Goal: Task Accomplishment & Management: Use online tool/utility

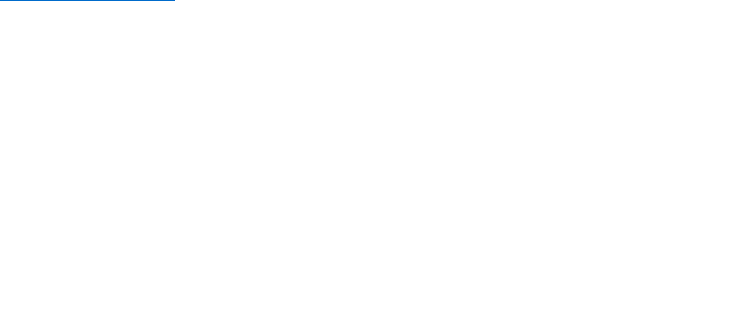
click at [0, 329] on nordpass-portal at bounding box center [0, 330] width 0 height 0
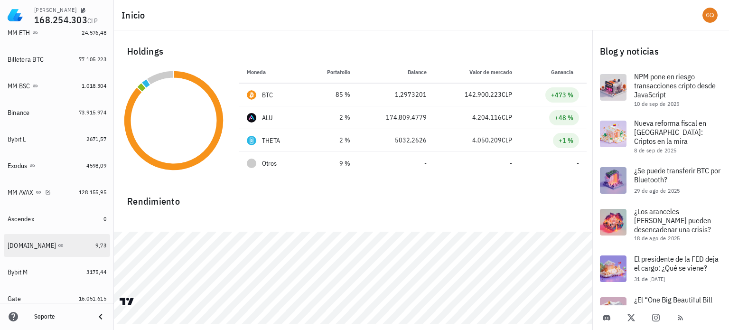
scroll to position [142, 0]
click at [18, 247] on div "[DOMAIN_NAME]" at bounding box center [32, 245] width 48 height 8
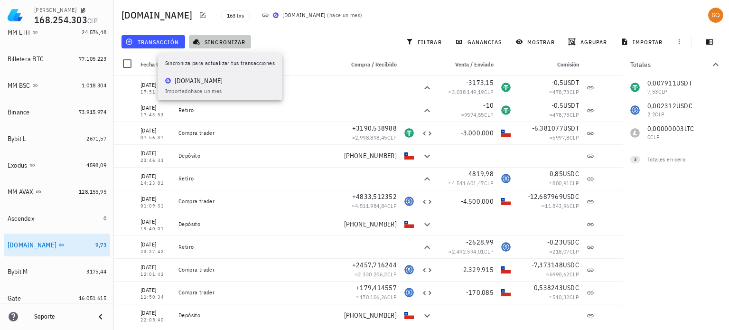
click at [234, 43] on span "sincronizar" at bounding box center [220, 42] width 51 height 8
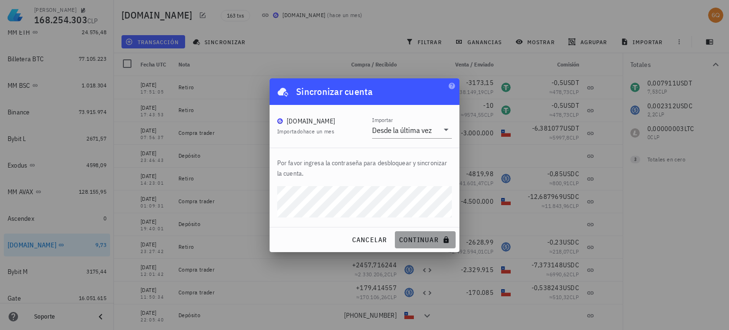
click at [412, 240] on span "continuar" at bounding box center [425, 239] width 53 height 9
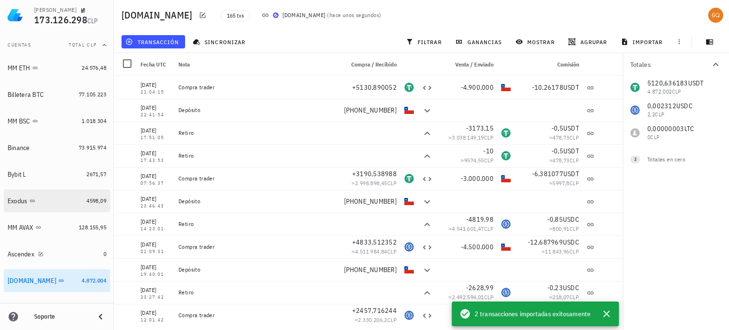
scroll to position [95, 0]
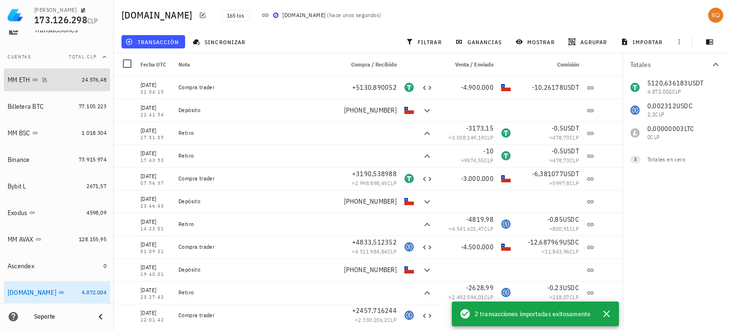
click at [19, 79] on div "MM ETH" at bounding box center [19, 80] width 23 height 8
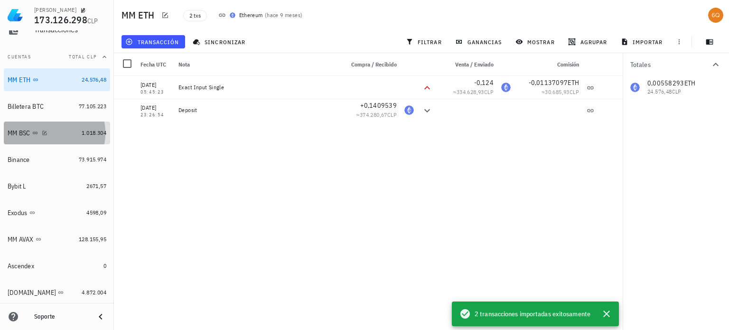
click at [12, 136] on div "MM BSC" at bounding box center [19, 133] width 23 height 8
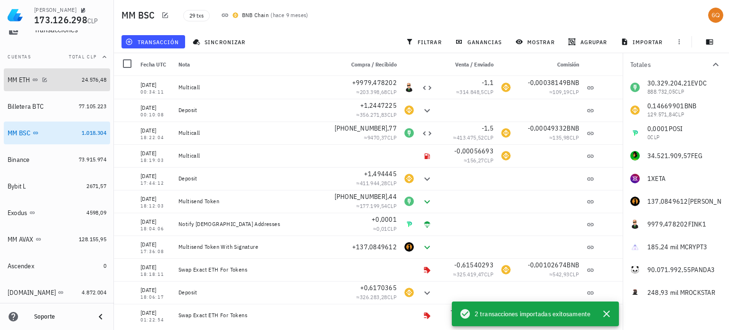
click at [19, 76] on div "MM ETH" at bounding box center [19, 80] width 23 height 8
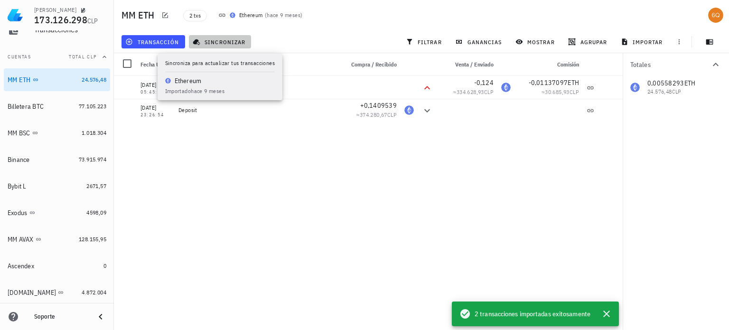
click at [215, 39] on span "sincronizar" at bounding box center [220, 42] width 51 height 8
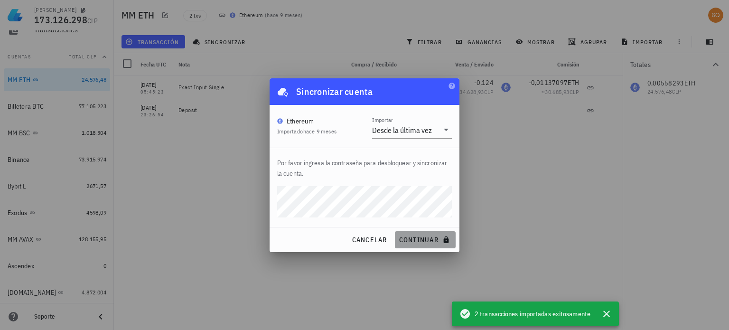
click at [419, 238] on span "continuar" at bounding box center [425, 239] width 53 height 9
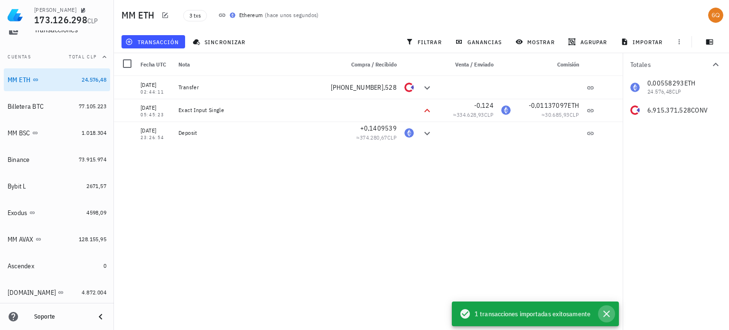
click at [607, 313] on icon "button" at bounding box center [606, 313] width 7 height 7
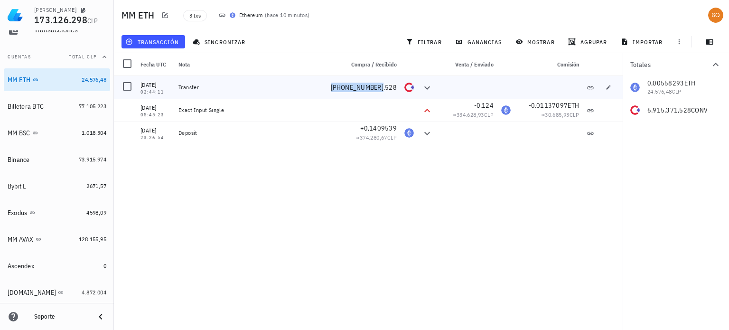
click at [369, 87] on span "[PHONE_NUMBER],528" at bounding box center [364, 87] width 66 height 9
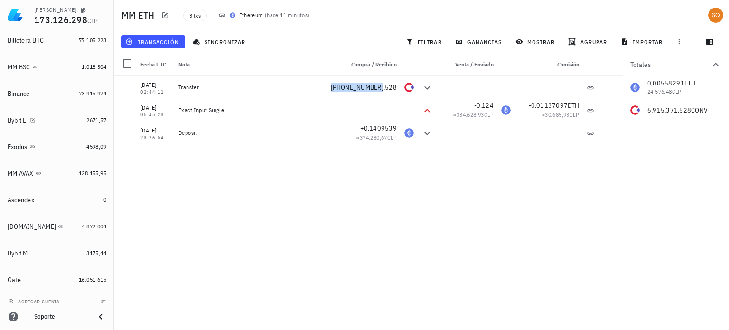
scroll to position [169, 0]
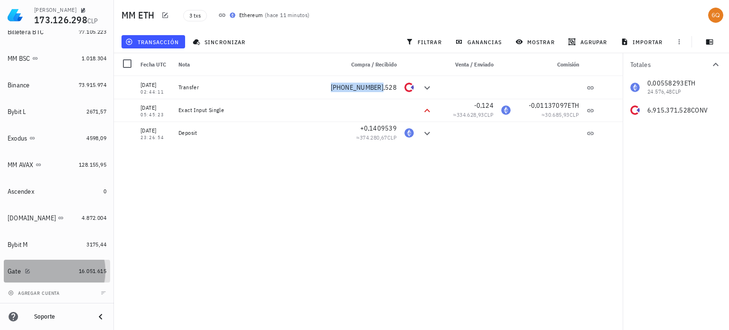
drag, startPoint x: 46, startPoint y: 268, endPoint x: 205, endPoint y: 176, distance: 183.0
click at [46, 268] on div "Gate" at bounding box center [41, 271] width 67 height 9
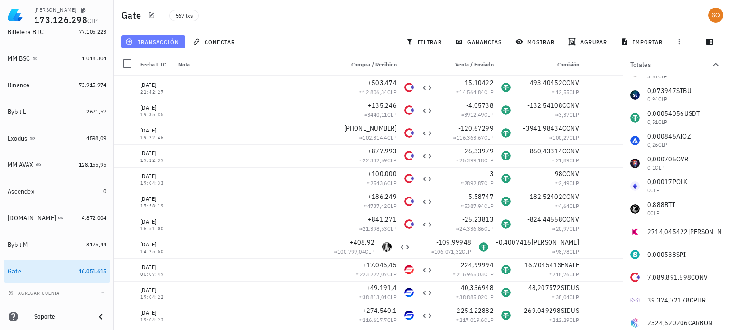
click at [148, 41] on span "transacción" at bounding box center [153, 42] width 52 height 8
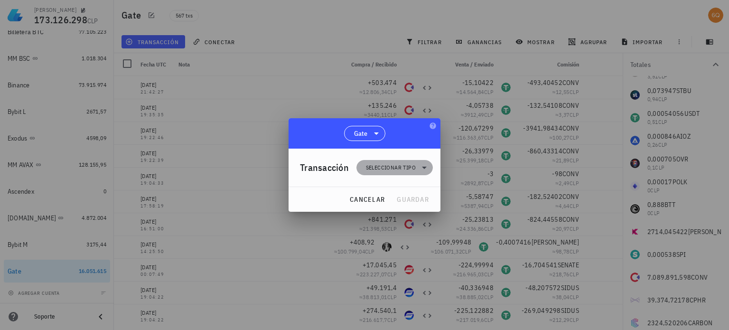
click at [382, 167] on span "Seleccionar tipo" at bounding box center [391, 167] width 50 height 9
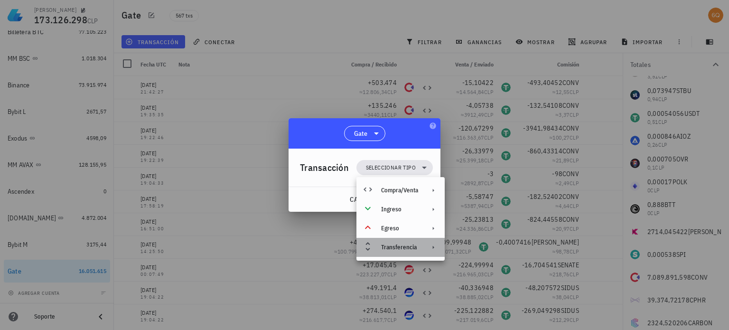
click at [393, 246] on div "Transferencia" at bounding box center [399, 247] width 37 height 8
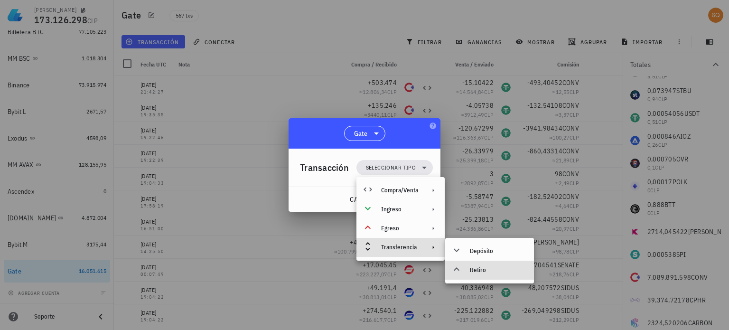
click at [473, 268] on div "Retiro" at bounding box center [498, 270] width 56 height 8
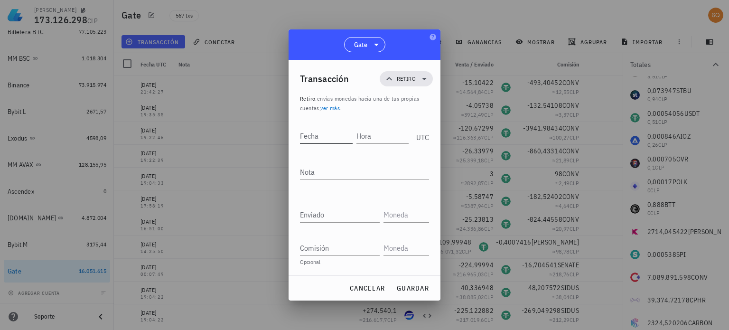
click at [329, 138] on input "Fecha" at bounding box center [326, 135] width 53 height 15
click at [334, 133] on input "Fecha" at bounding box center [327, 135] width 54 height 15
type input "[DATE]"
click at [376, 137] on input "Hora" at bounding box center [383, 135] width 51 height 15
type input "02:43:50"
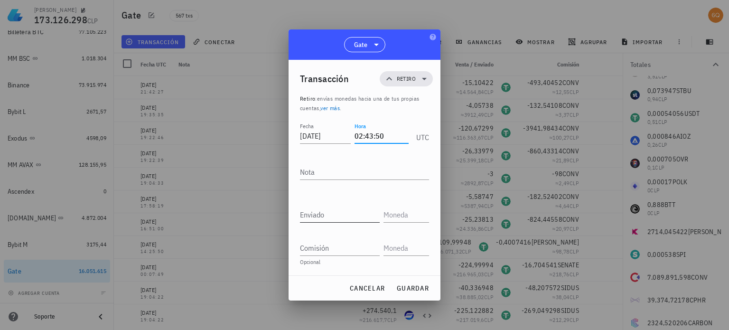
click at [338, 217] on input "Enviado" at bounding box center [340, 214] width 80 height 15
type input "7.089.891,598"
click at [417, 216] on input "text" at bounding box center [405, 214] width 44 height 15
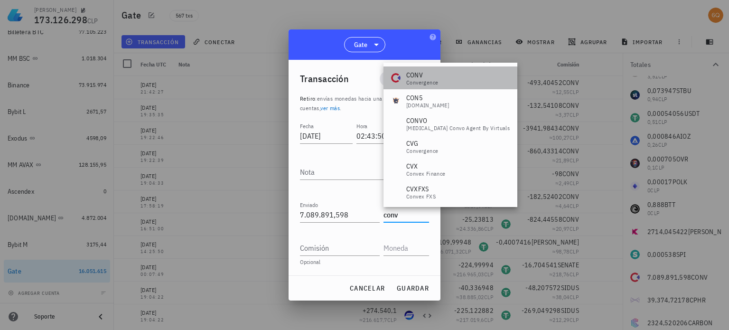
click at [433, 80] on div "Convergence" at bounding box center [422, 83] width 32 height 6
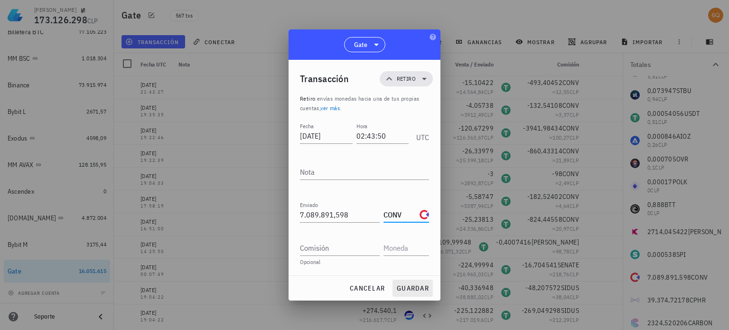
type input "CONV"
click at [409, 287] on span "guardar" at bounding box center [412, 288] width 33 height 9
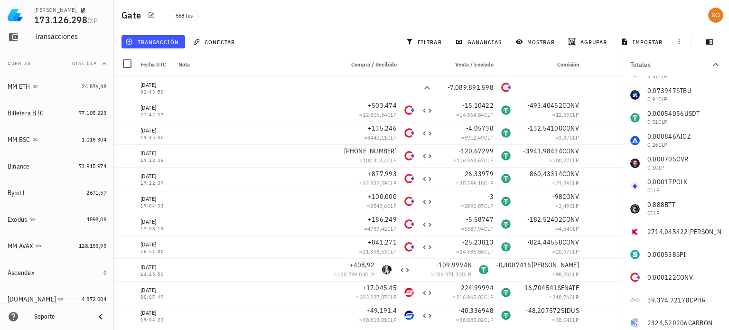
scroll to position [74, 0]
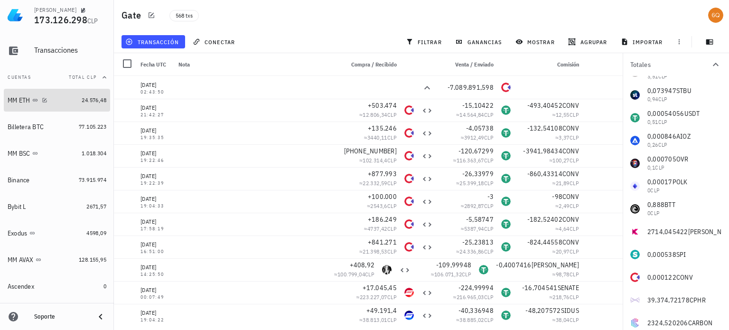
click at [17, 100] on div "MM ETH" at bounding box center [19, 100] width 23 height 8
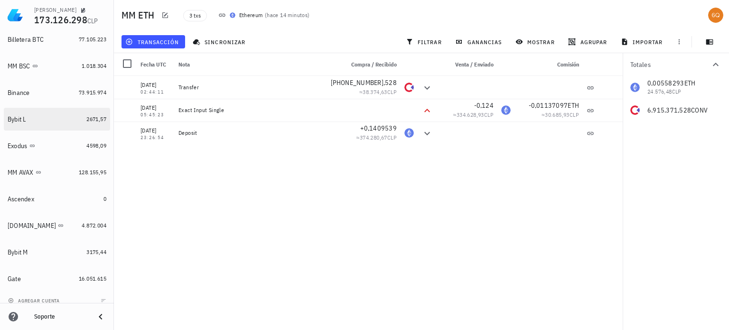
scroll to position [169, 0]
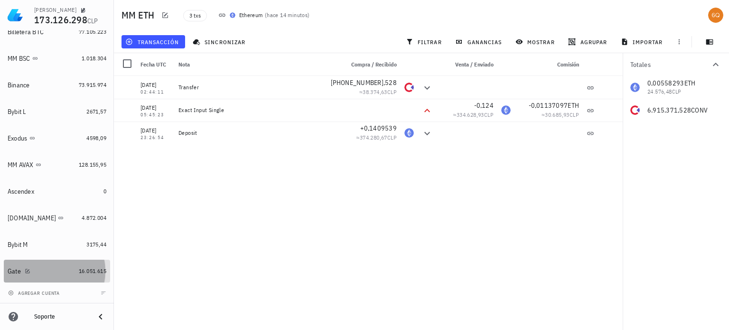
click at [13, 269] on div "Gate" at bounding box center [14, 271] width 13 height 8
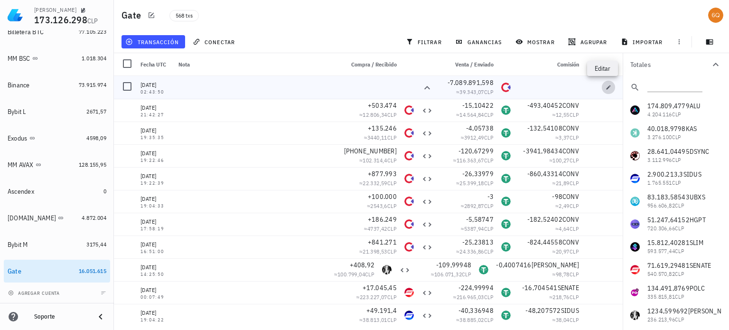
click at [605, 87] on icon "button" at bounding box center [608, 87] width 6 height 6
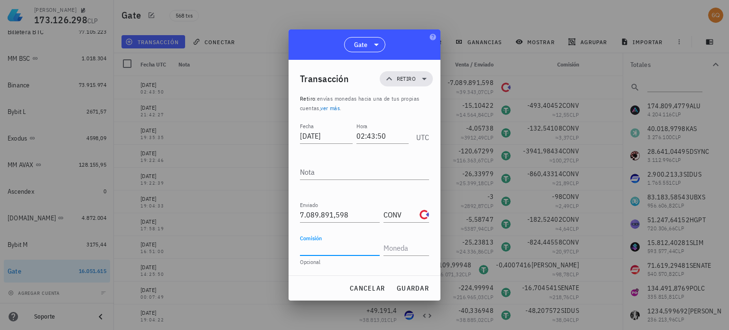
click at [313, 250] on input "Comisión" at bounding box center [340, 247] width 80 height 15
type input "174.520,07"
click at [408, 244] on input "text" at bounding box center [405, 247] width 44 height 15
click at [406, 242] on input "text" at bounding box center [405, 247] width 44 height 15
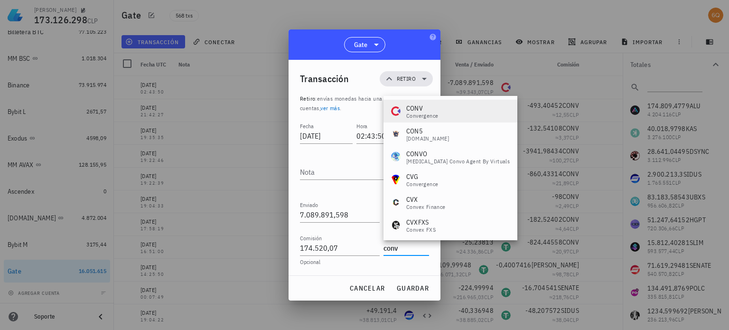
click at [438, 115] on div "CONV Convergence" at bounding box center [450, 111] width 134 height 23
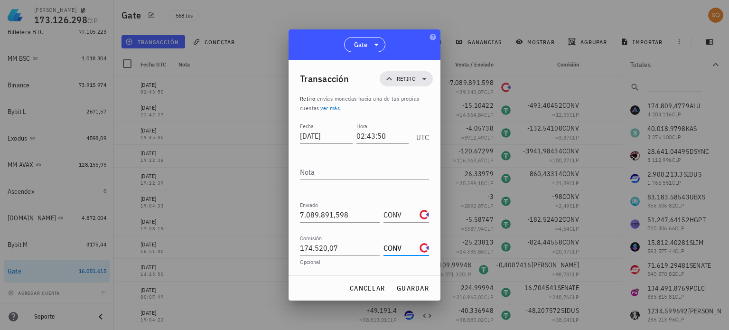
type input "CONV"
click at [363, 286] on span "cancelar" at bounding box center [367, 288] width 36 height 9
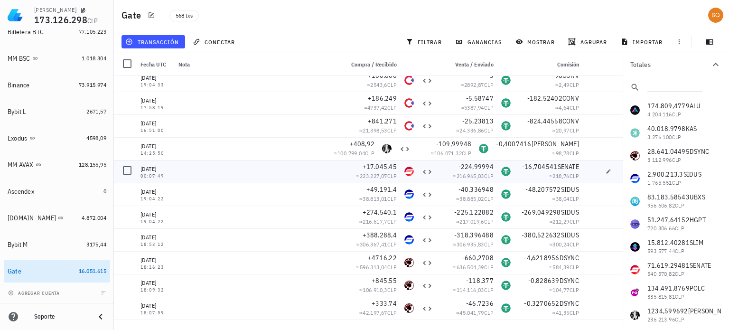
scroll to position [142, 0]
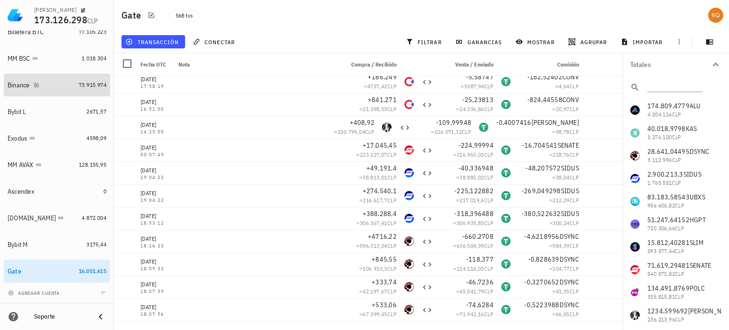
click at [19, 84] on div "Binance" at bounding box center [19, 85] width 22 height 8
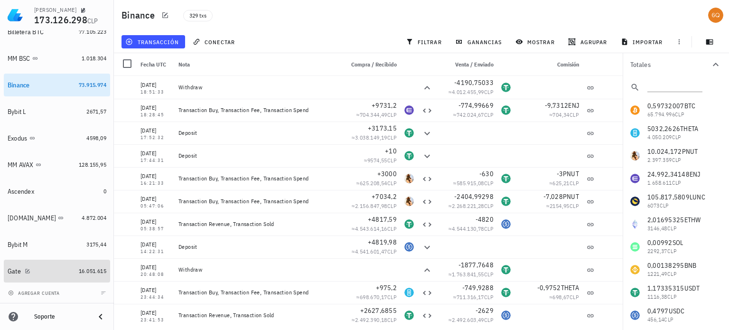
drag, startPoint x: 54, startPoint y: 268, endPoint x: 146, endPoint y: 182, distance: 126.2
click at [54, 268] on div "Gate" at bounding box center [41, 271] width 67 height 9
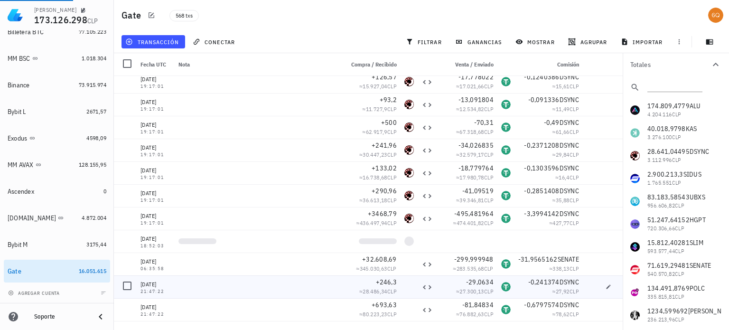
scroll to position [996, 0]
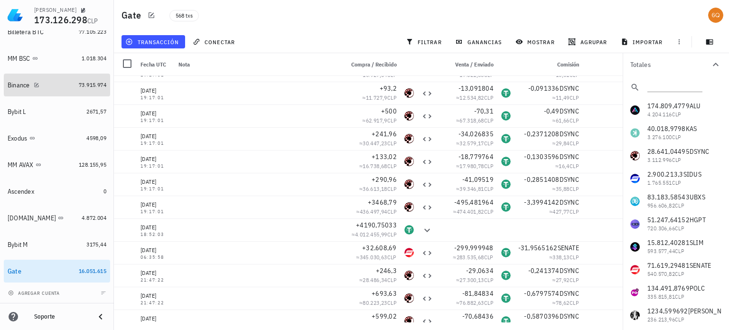
click at [50, 83] on div "Binance" at bounding box center [41, 85] width 67 height 9
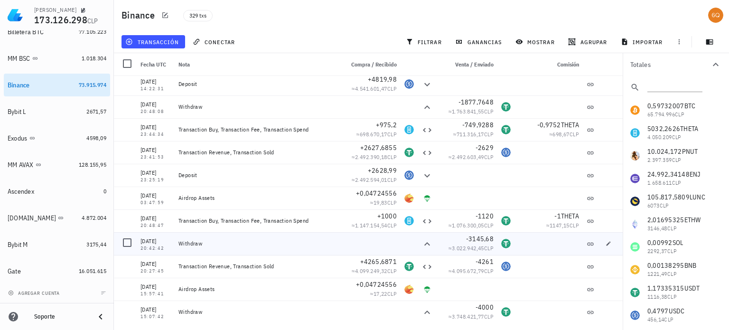
scroll to position [190, 0]
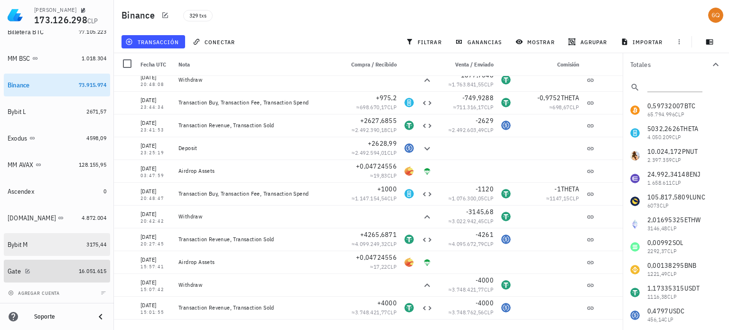
drag, startPoint x: 54, startPoint y: 270, endPoint x: 85, endPoint y: 246, distance: 39.9
click at [54, 270] on div "Gate" at bounding box center [41, 271] width 67 height 9
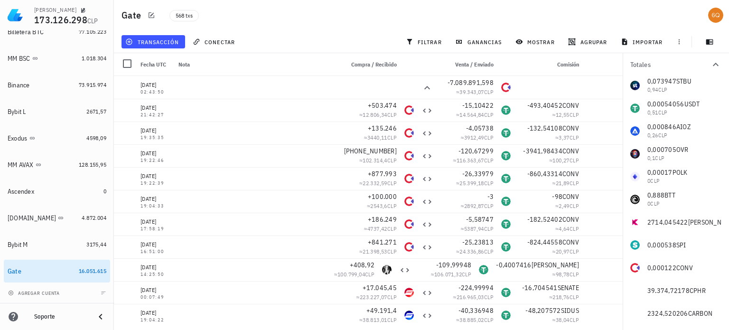
scroll to position [414, 0]
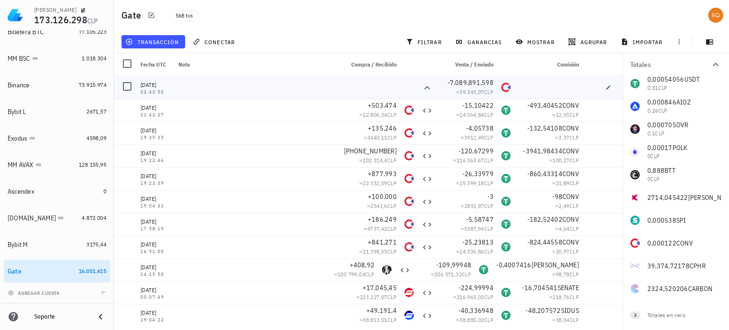
click at [562, 86] on div at bounding box center [548, 87] width 68 height 23
click at [605, 86] on icon "button" at bounding box center [608, 87] width 6 height 6
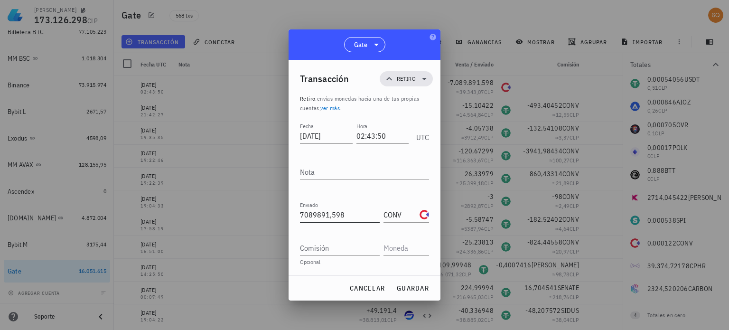
click at [354, 211] on input "7089891,598" at bounding box center [340, 214] width 80 height 15
click at [411, 284] on span "guardar" at bounding box center [412, 288] width 33 height 9
type input "7.089.891,598"
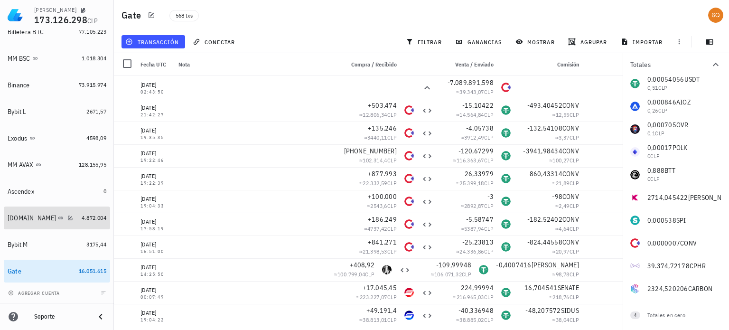
drag, startPoint x: 16, startPoint y: 216, endPoint x: 174, endPoint y: 180, distance: 161.6
click at [16, 216] on div "[DOMAIN_NAME]" at bounding box center [32, 218] width 48 height 8
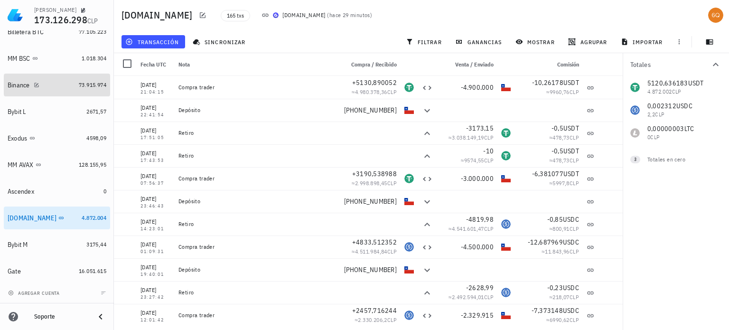
click at [22, 87] on div "Binance" at bounding box center [19, 85] width 22 height 8
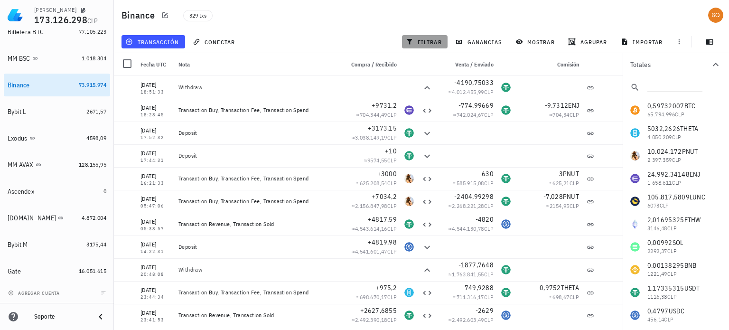
click at [416, 41] on span "filtrar" at bounding box center [425, 42] width 34 height 8
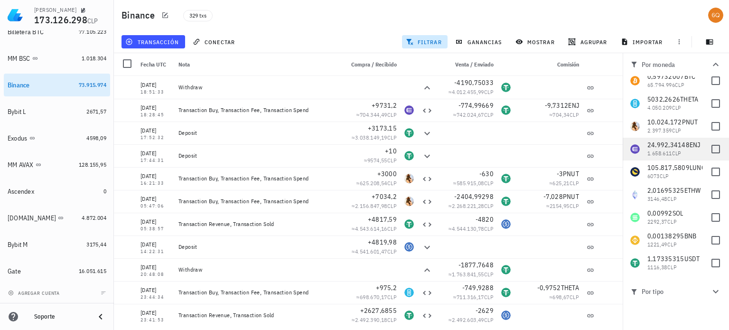
scroll to position [47, 0]
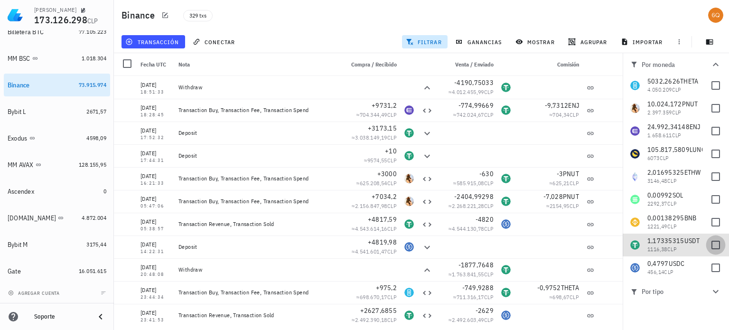
click at [712, 246] on div at bounding box center [715, 245] width 16 height 16
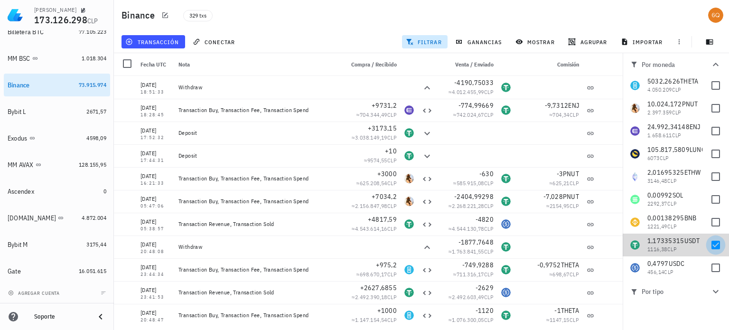
click at [711, 242] on div at bounding box center [715, 245] width 16 height 16
checkbox input "false"
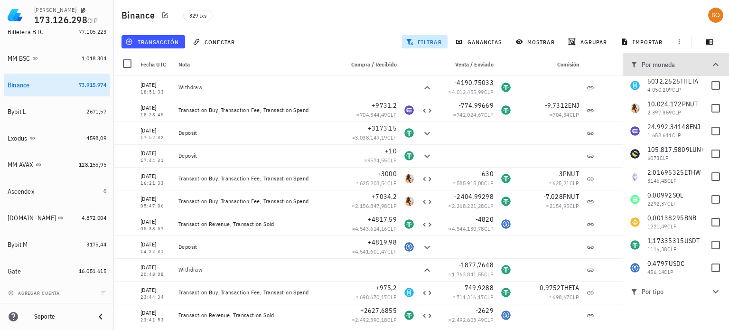
click at [713, 62] on icon "button" at bounding box center [715, 64] width 11 height 11
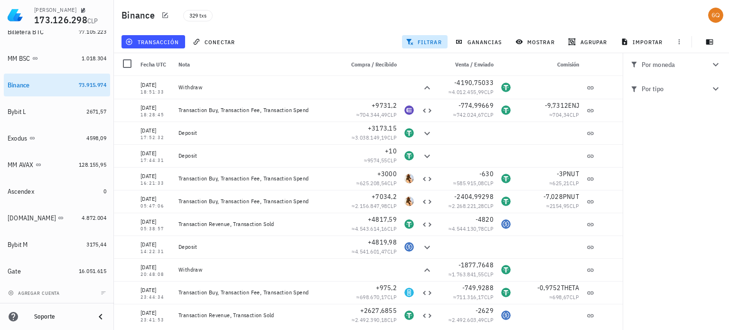
click at [695, 88] on span "Por tipo" at bounding box center [670, 88] width 80 height 10
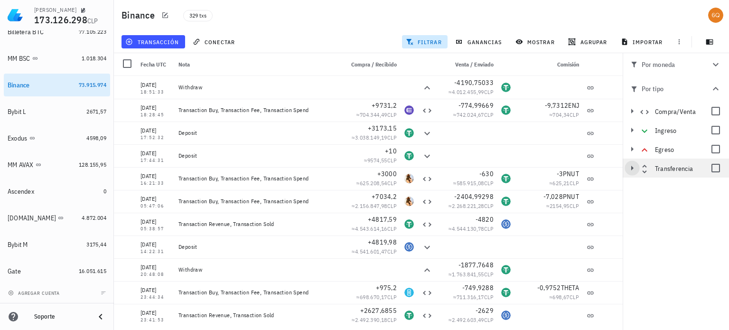
click at [632, 167] on icon "button" at bounding box center [631, 167] width 11 height 11
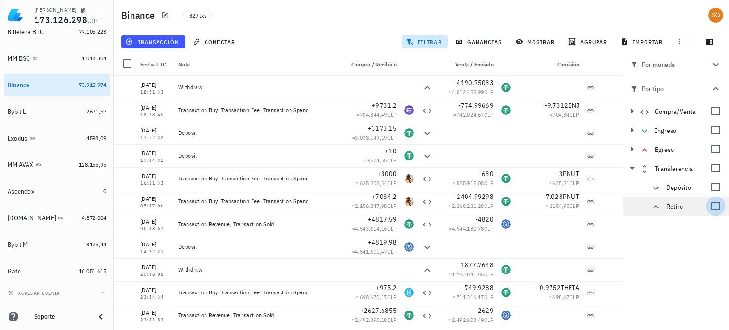
click at [716, 205] on div at bounding box center [715, 206] width 16 height 16
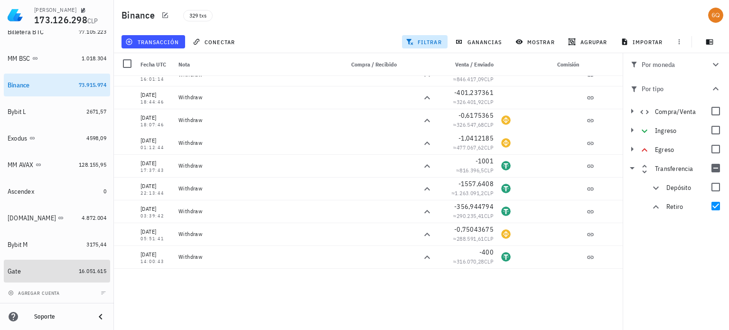
scroll to position [332, 0]
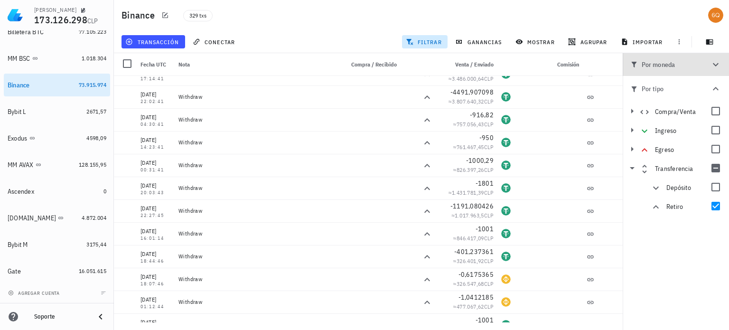
click at [712, 64] on icon "button" at bounding box center [715, 64] width 11 height 11
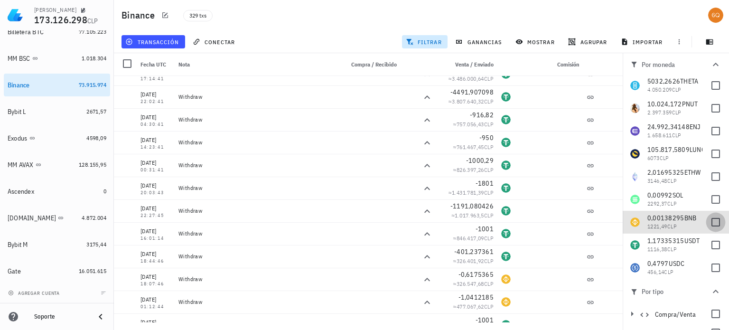
click at [707, 221] on div at bounding box center [715, 222] width 16 height 16
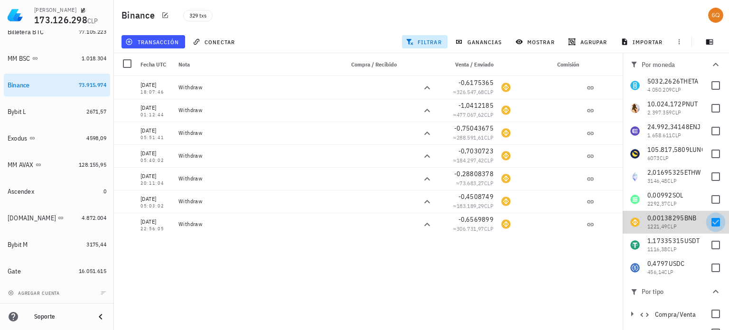
click at [707, 222] on div at bounding box center [715, 222] width 16 height 16
checkbox input "false"
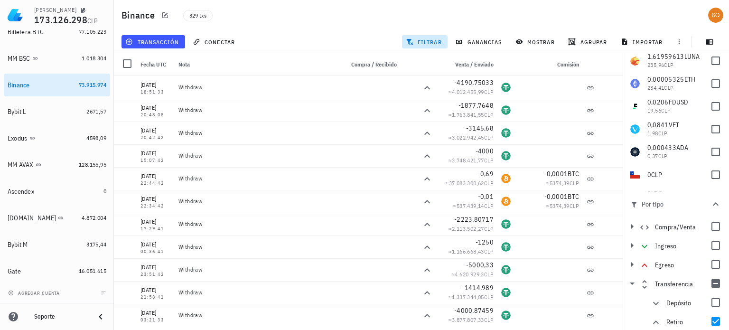
scroll to position [88, 0]
click at [707, 321] on div at bounding box center [715, 320] width 16 height 16
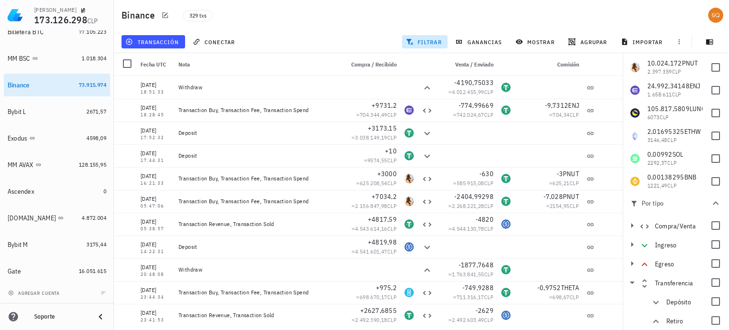
scroll to position [0, 0]
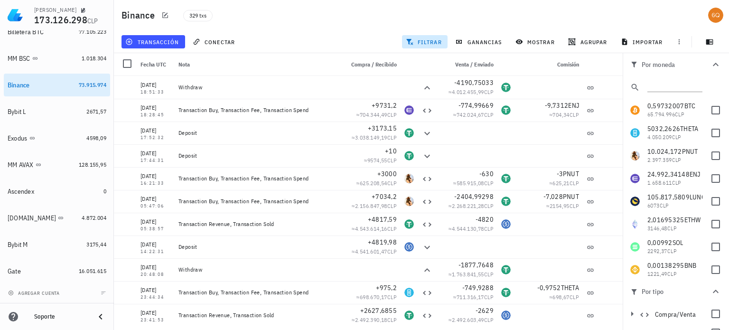
click at [710, 64] on icon "button" at bounding box center [715, 64] width 11 height 11
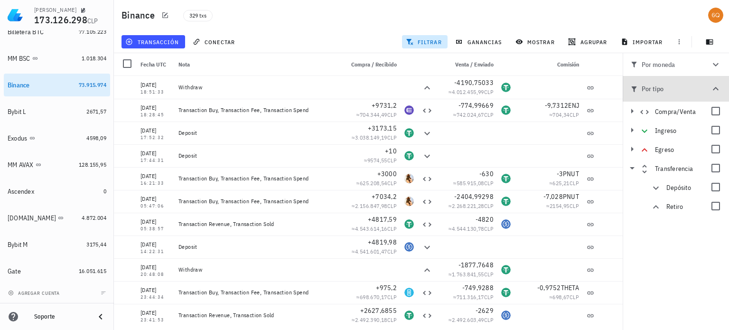
click at [712, 86] on icon "button" at bounding box center [715, 88] width 11 height 11
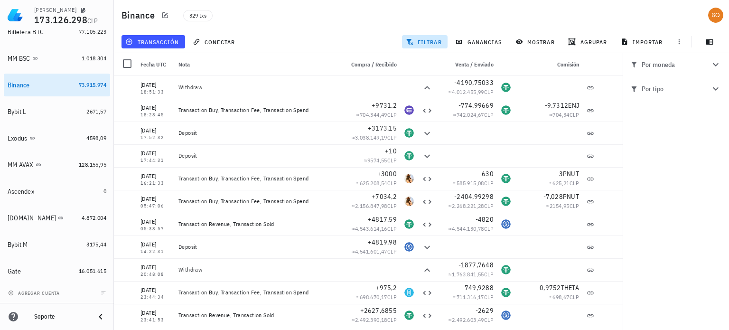
click at [715, 66] on icon "button" at bounding box center [715, 64] width 11 height 11
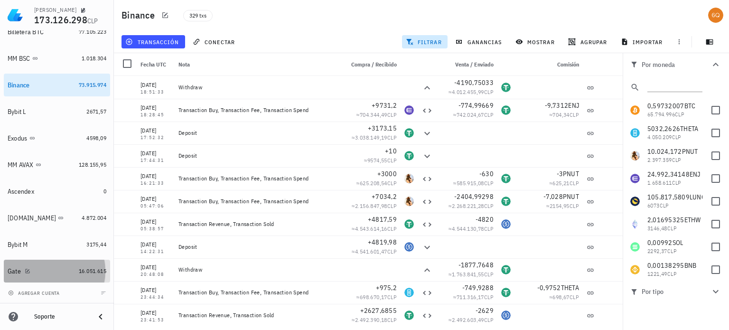
click at [45, 273] on div "Gate" at bounding box center [41, 271] width 67 height 9
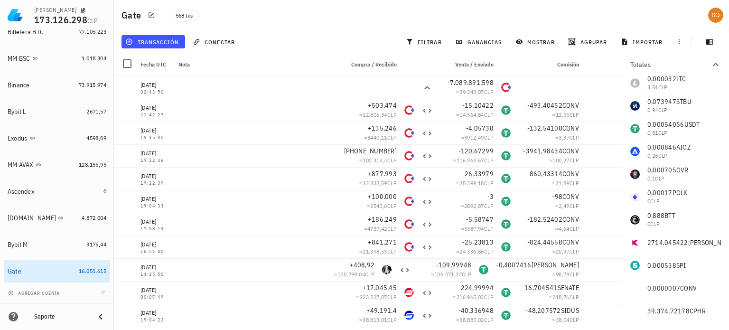
scroll to position [380, 0]
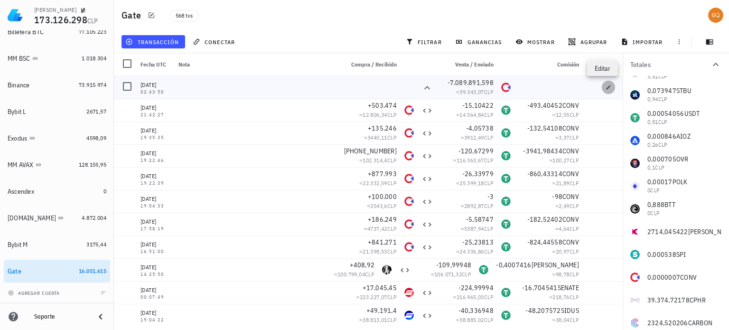
click at [605, 86] on icon "button" at bounding box center [608, 87] width 6 height 6
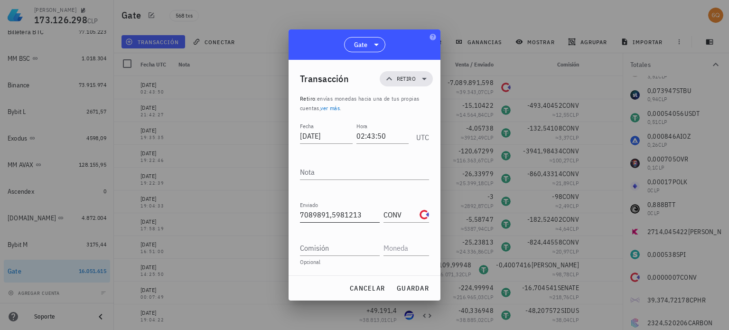
click at [362, 215] on input "7089891,5981213" at bounding box center [340, 214] width 80 height 15
click at [408, 285] on span "guardar" at bounding box center [412, 288] width 33 height 9
type input "7.089.891,5981213"
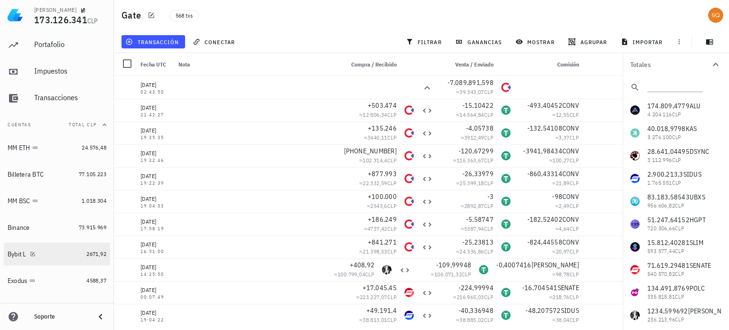
scroll to position [0, 0]
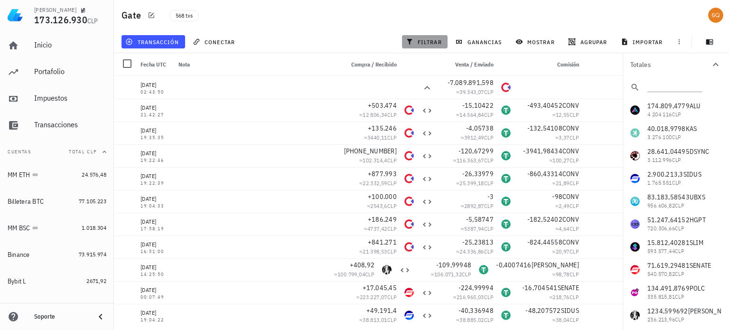
click at [427, 38] on span "filtrar" at bounding box center [425, 42] width 34 height 8
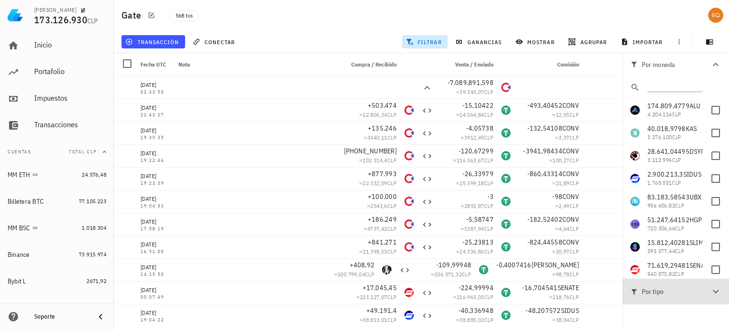
click at [684, 290] on span "Por tipo" at bounding box center [670, 291] width 80 height 10
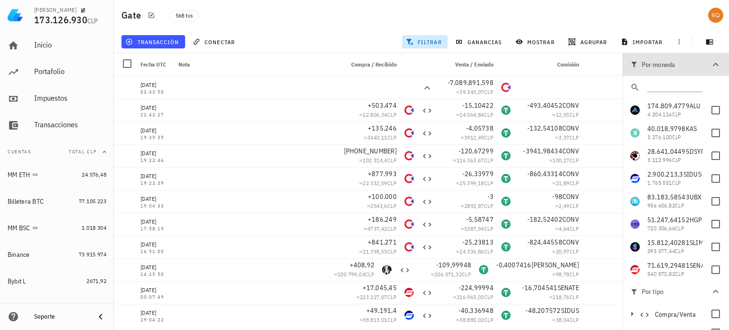
click at [710, 60] on icon "button" at bounding box center [715, 64] width 11 height 11
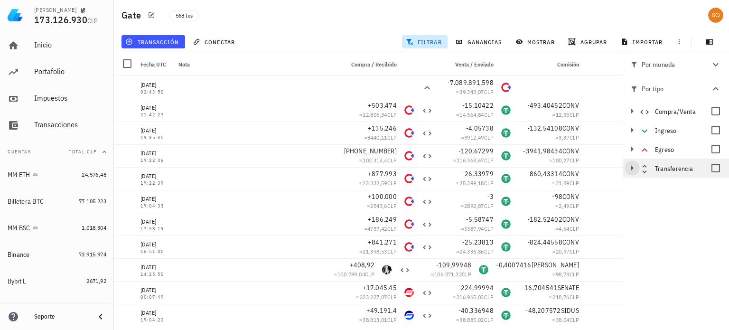
click at [632, 167] on icon "button" at bounding box center [631, 167] width 11 height 11
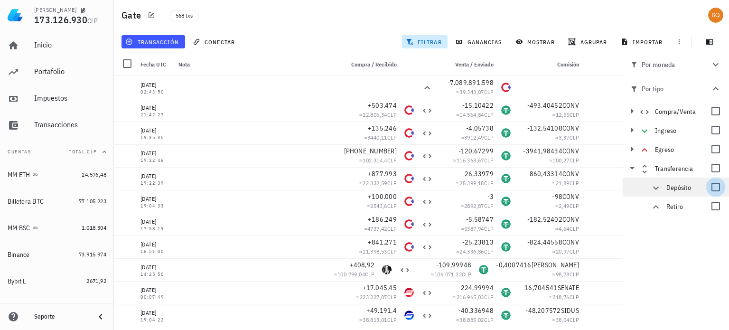
click at [714, 186] on div at bounding box center [715, 187] width 16 height 16
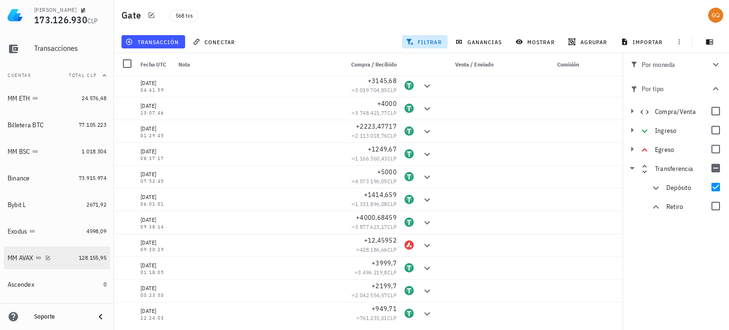
scroll to position [74, 0]
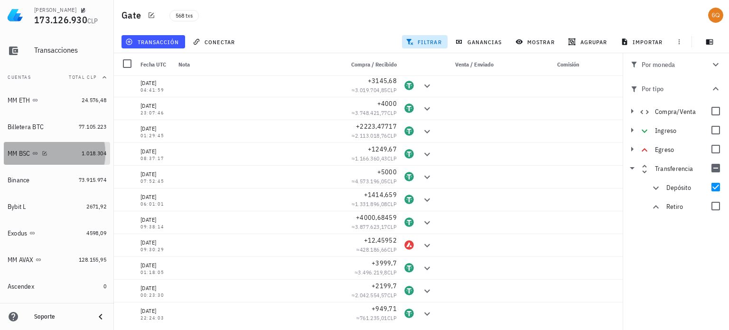
click at [13, 152] on div "MM BSC" at bounding box center [19, 153] width 23 height 8
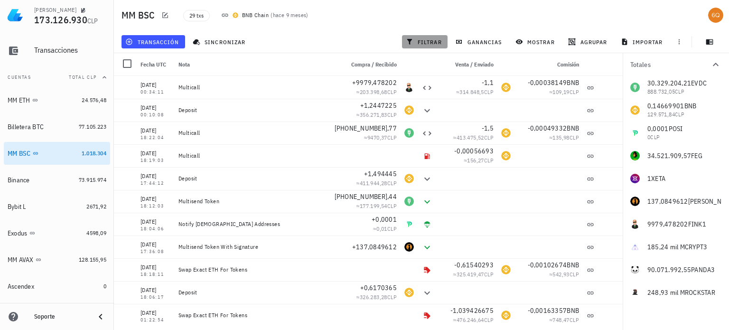
click at [424, 40] on span "filtrar" at bounding box center [425, 42] width 34 height 8
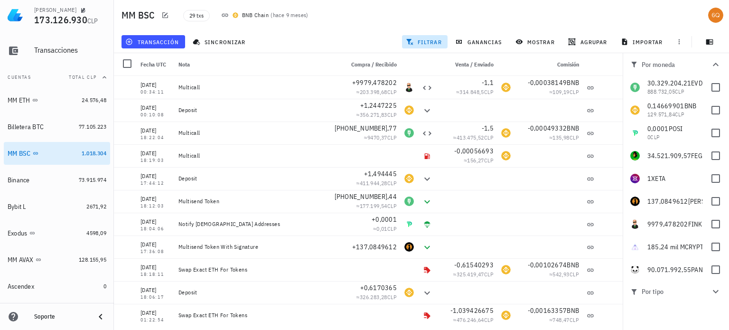
click at [718, 65] on icon "button" at bounding box center [715, 64] width 11 height 11
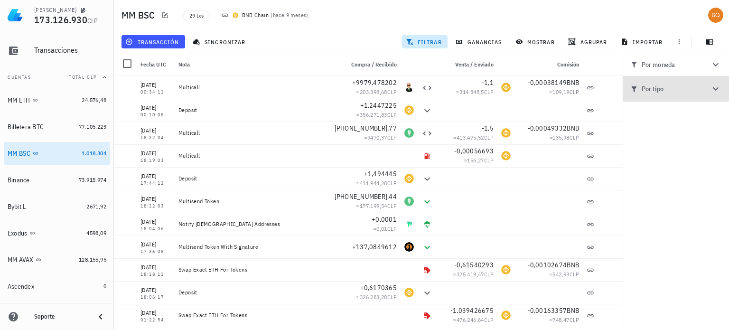
click at [713, 91] on icon "button" at bounding box center [715, 88] width 11 height 11
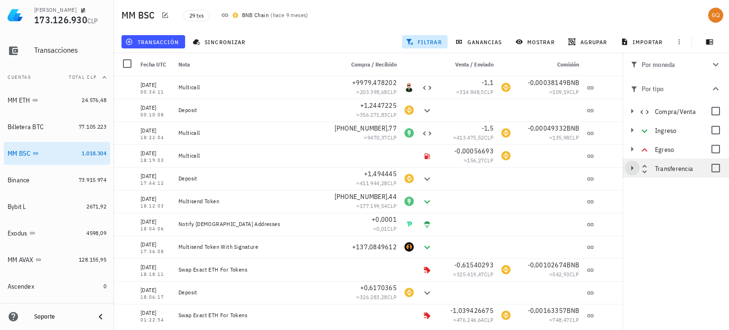
click at [630, 166] on icon "button" at bounding box center [631, 167] width 11 height 11
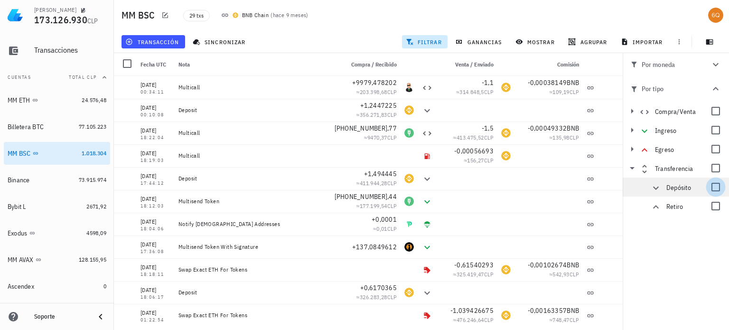
click at [714, 187] on div at bounding box center [715, 187] width 16 height 16
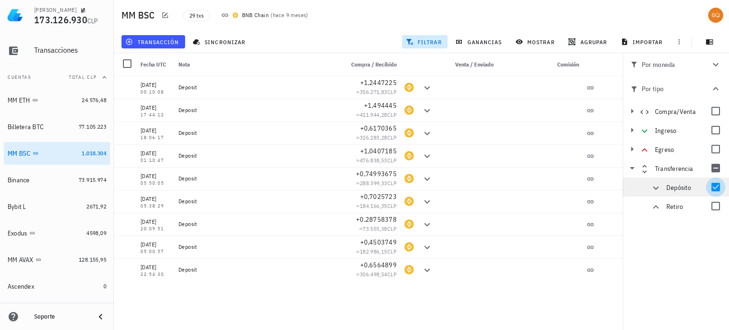
click at [717, 186] on div at bounding box center [715, 187] width 16 height 16
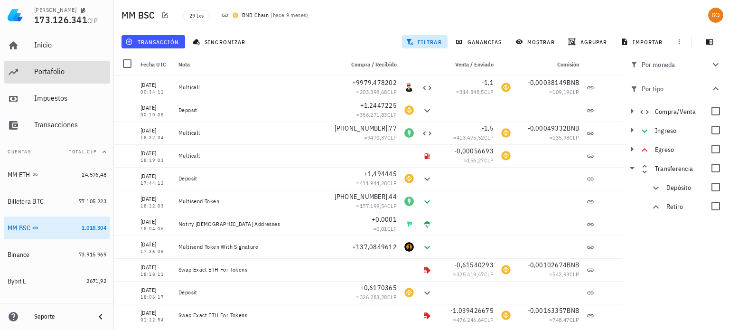
click at [51, 71] on div "Portafolio" at bounding box center [70, 71] width 72 height 9
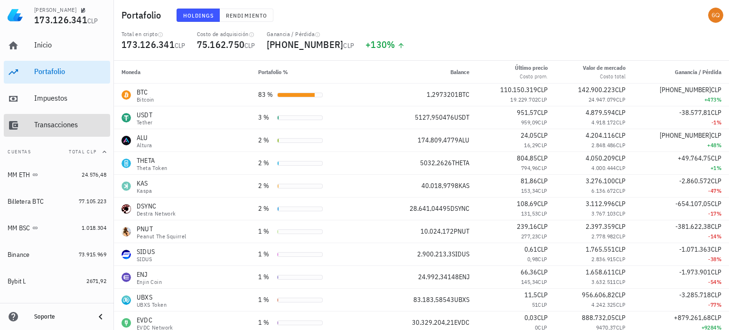
click at [46, 125] on div "Transacciones" at bounding box center [70, 124] width 72 height 9
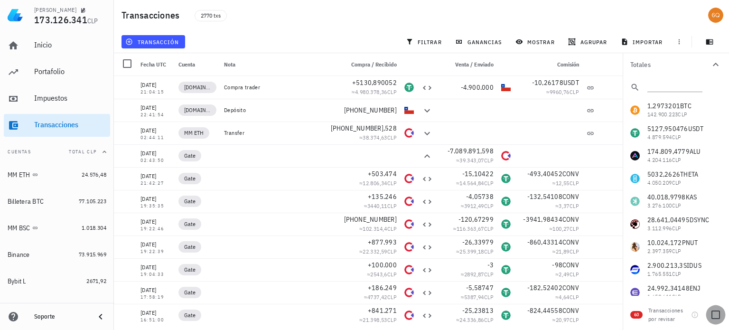
click at [715, 315] on div at bounding box center [715, 314] width 16 height 16
checkbox input "true"
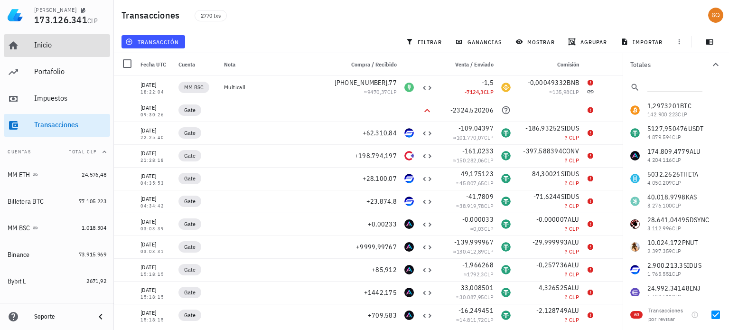
click at [46, 39] on div "Inicio" at bounding box center [70, 45] width 72 height 21
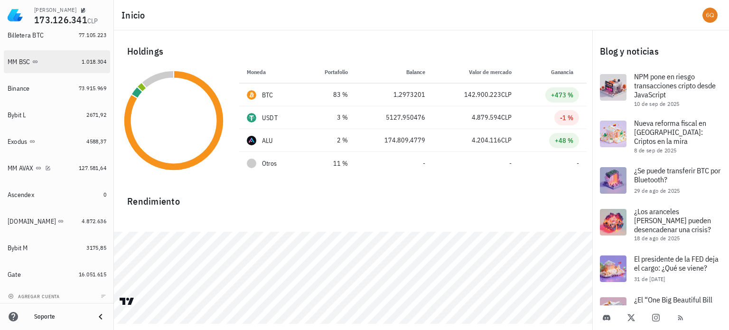
scroll to position [169, 0]
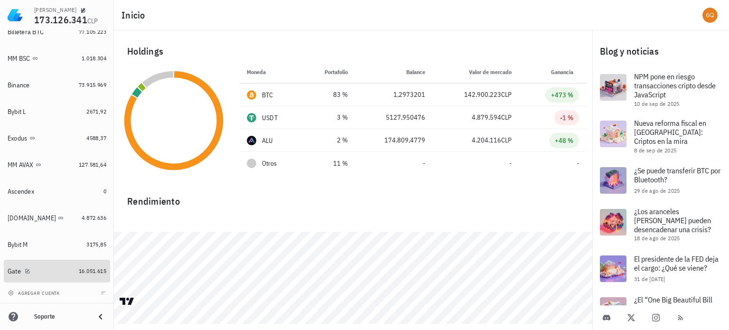
click at [44, 268] on div "Gate" at bounding box center [41, 271] width 67 height 9
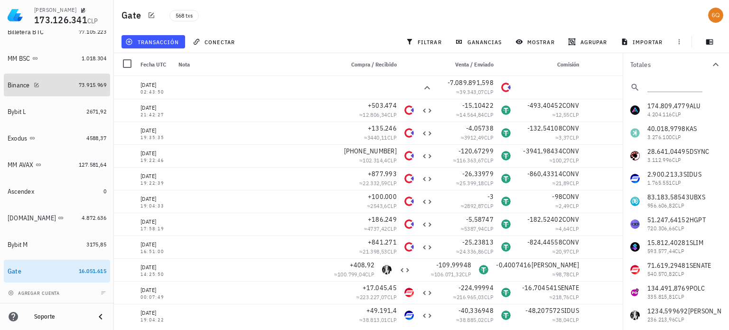
click at [47, 84] on div "Binance" at bounding box center [41, 85] width 67 height 9
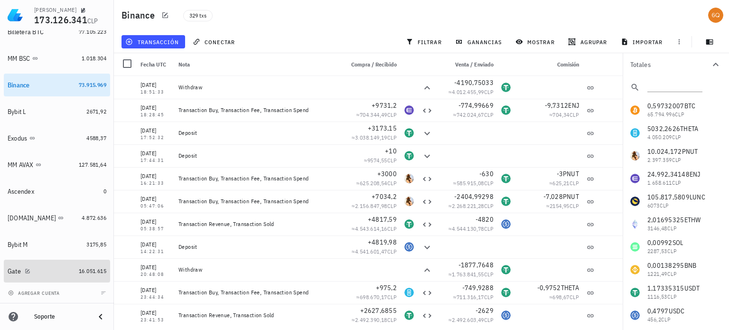
click at [50, 269] on div "Gate" at bounding box center [41, 271] width 67 height 9
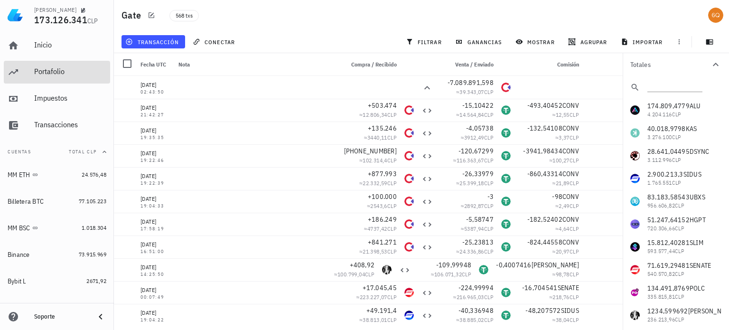
click at [52, 68] on div "Portafolio" at bounding box center [70, 71] width 72 height 9
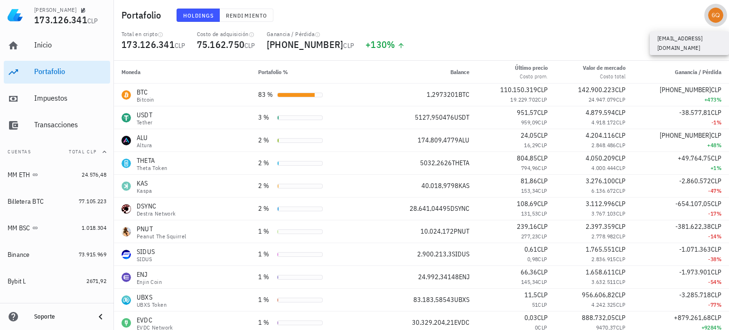
click at [721, 13] on div "avatar" at bounding box center [715, 15] width 15 height 15
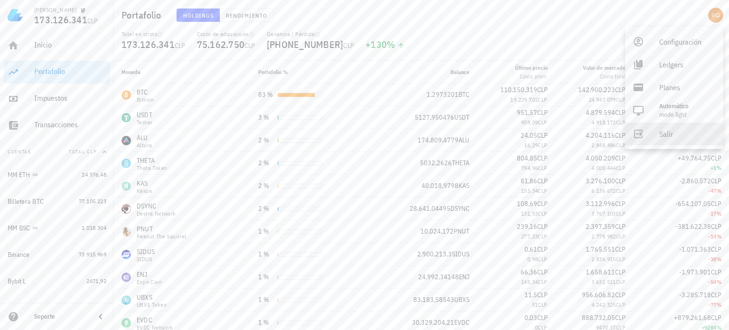
click at [671, 136] on div "Salir" at bounding box center [687, 133] width 56 height 19
